Goal: Task Accomplishment & Management: Use online tool/utility

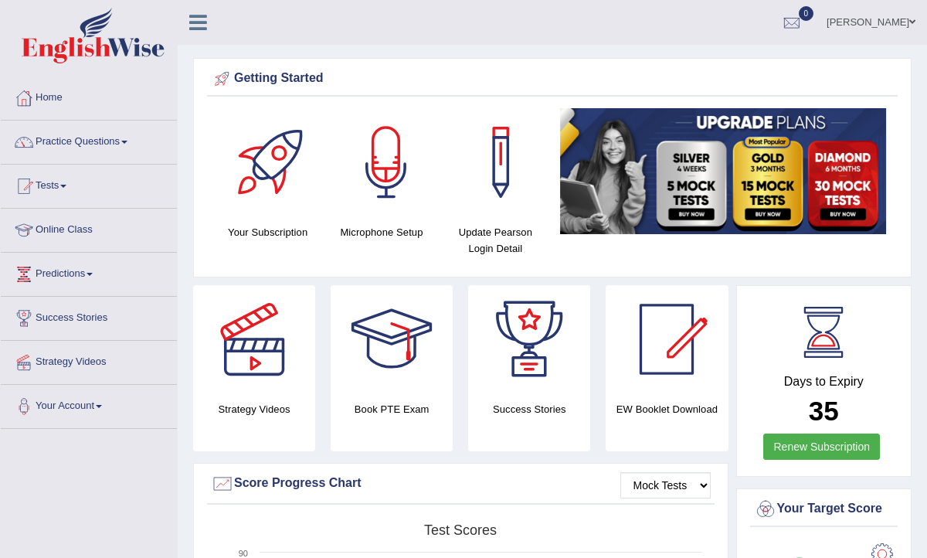
click at [61, 185] on link "Tests" at bounding box center [89, 184] width 176 height 39
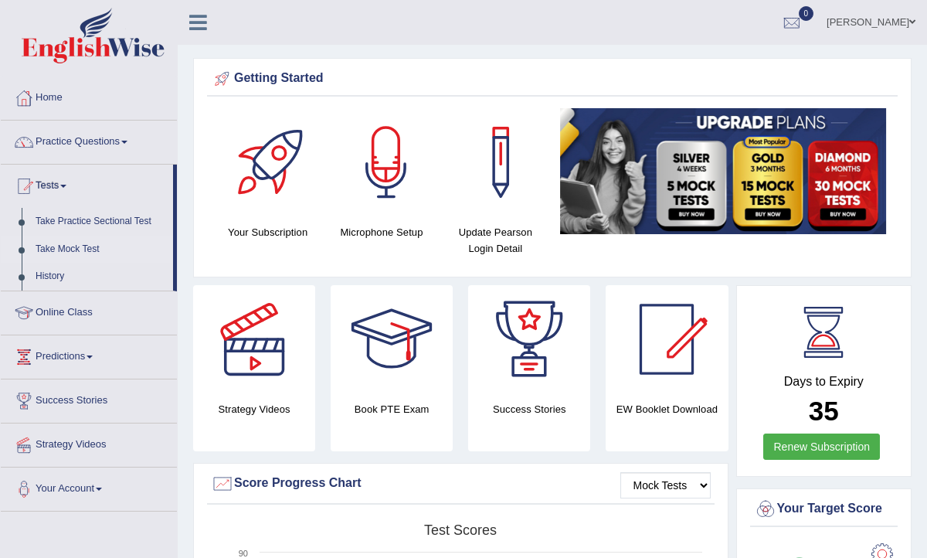
click at [76, 250] on link "Take Mock Test" at bounding box center [101, 250] width 144 height 28
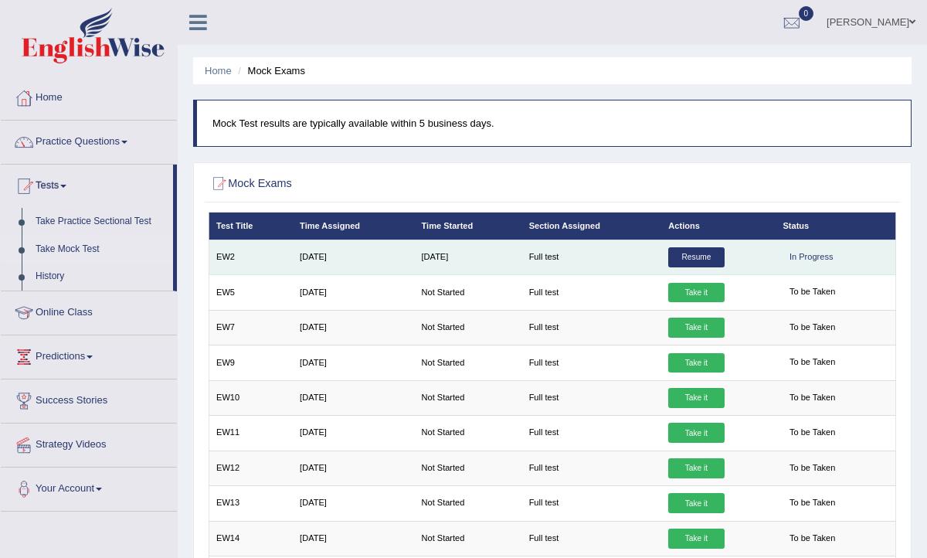
click at [689, 260] on link "Resume" at bounding box center [696, 257] width 56 height 20
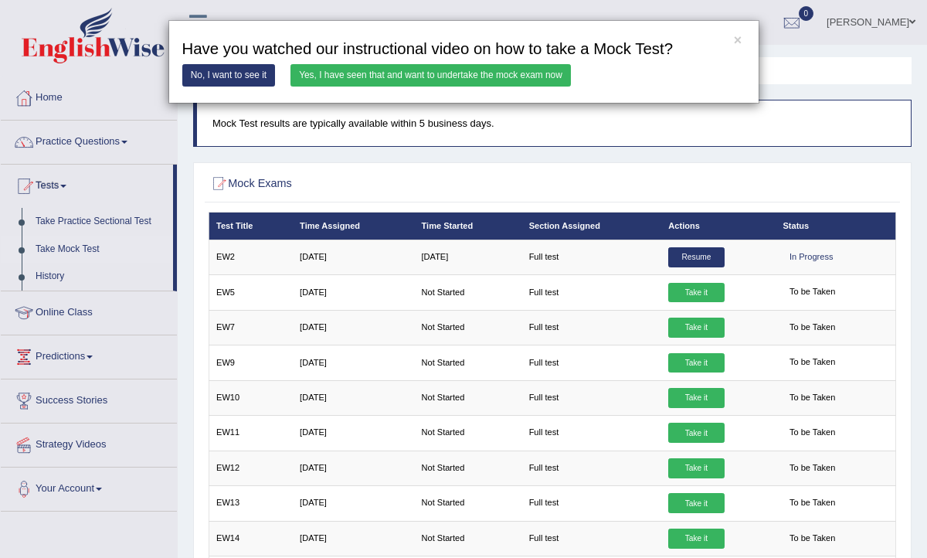
click at [437, 75] on link "Yes, I have seen that and want to undertake the mock exam now" at bounding box center [431, 75] width 280 height 22
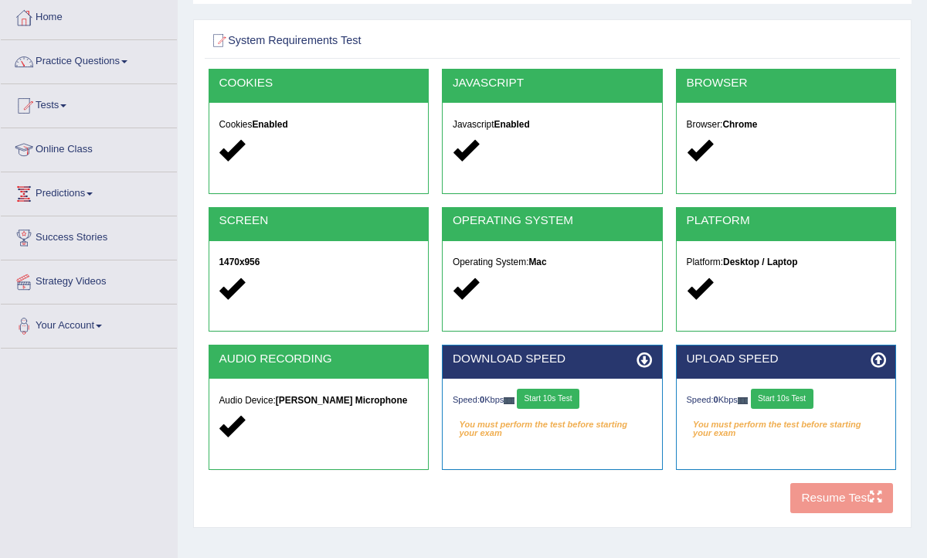
scroll to position [253, 0]
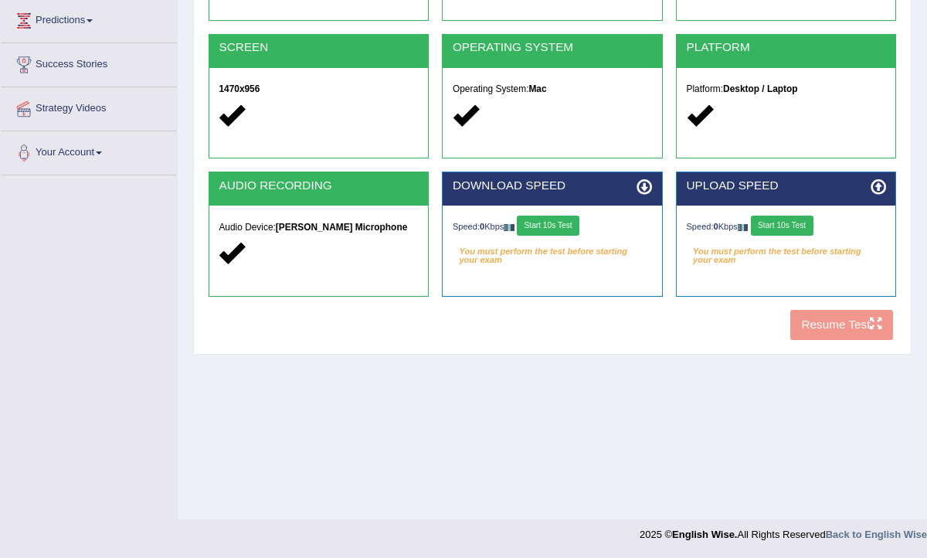
click at [568, 226] on button "Start 10s Test" at bounding box center [548, 226] width 63 height 20
click at [808, 227] on button "Start 10s Test" at bounding box center [782, 226] width 63 height 20
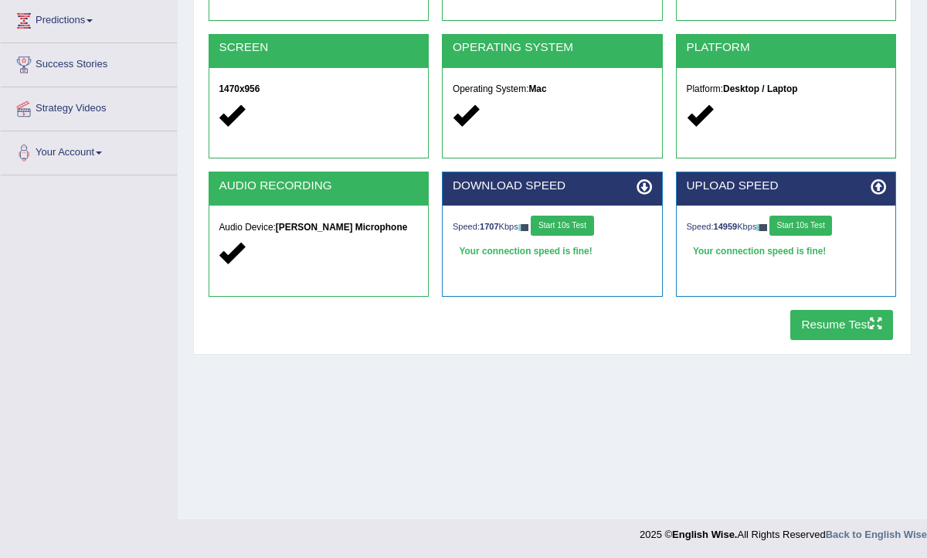
click at [828, 329] on button "Resume Test" at bounding box center [841, 325] width 103 height 30
